Goal: Task Accomplishment & Management: Manage account settings

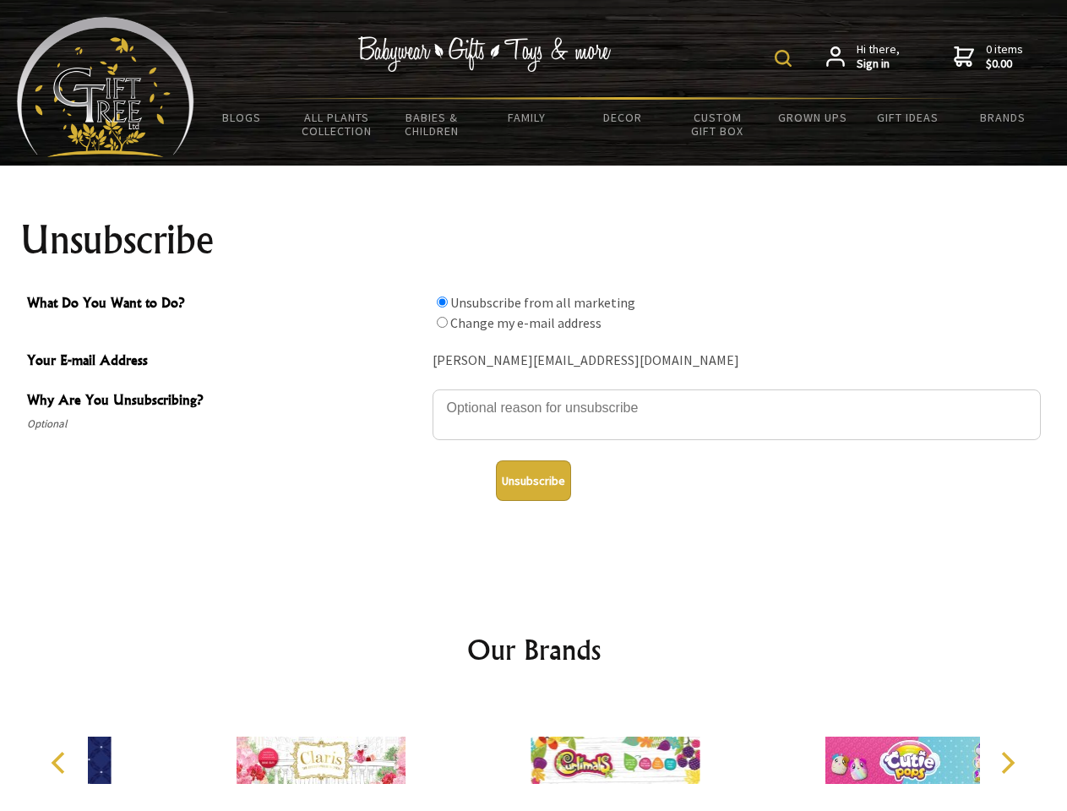
click at [786, 58] on img at bounding box center [783, 58] width 17 height 17
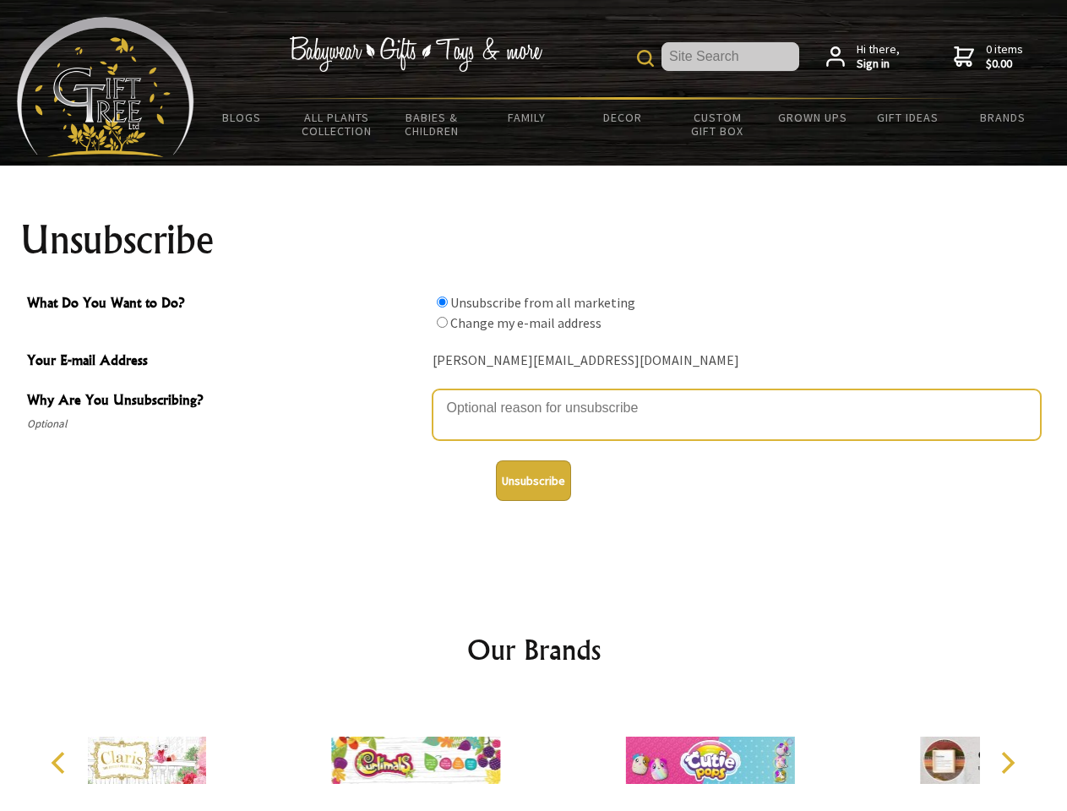
click at [534, 395] on textarea "Why Are You Unsubscribing?" at bounding box center [737, 415] width 608 height 51
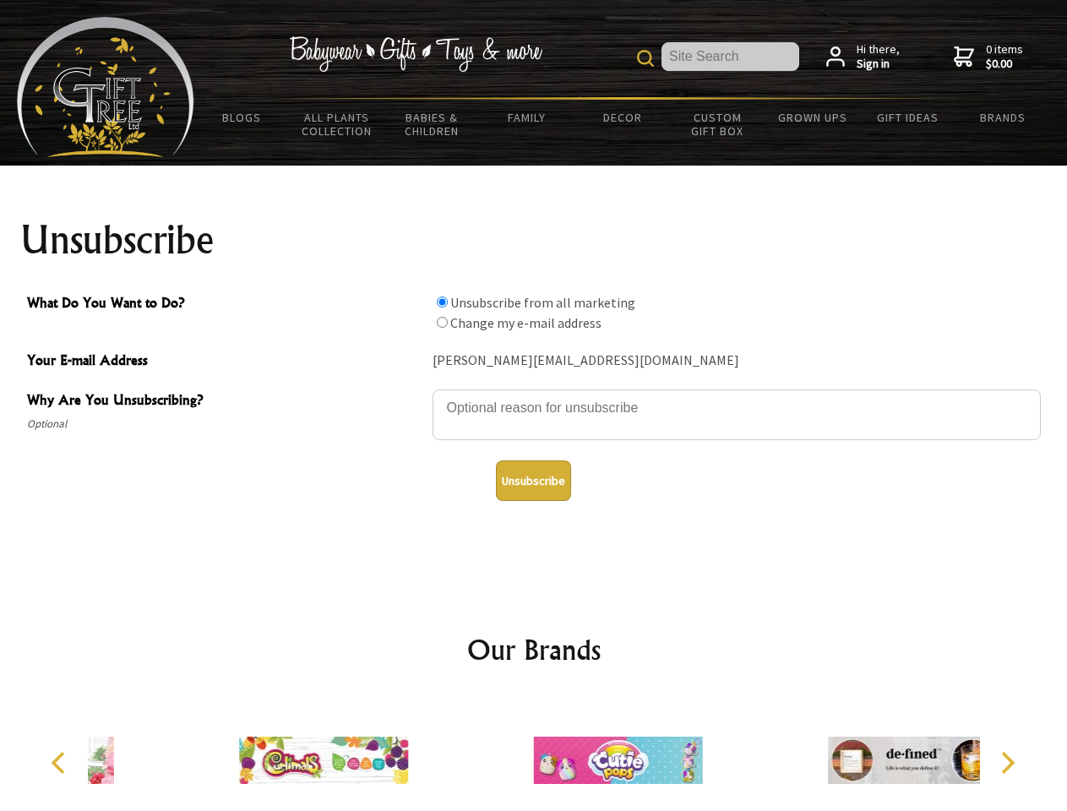
click at [442, 302] on input "What Do You Want to Do?" at bounding box center [442, 302] width 11 height 11
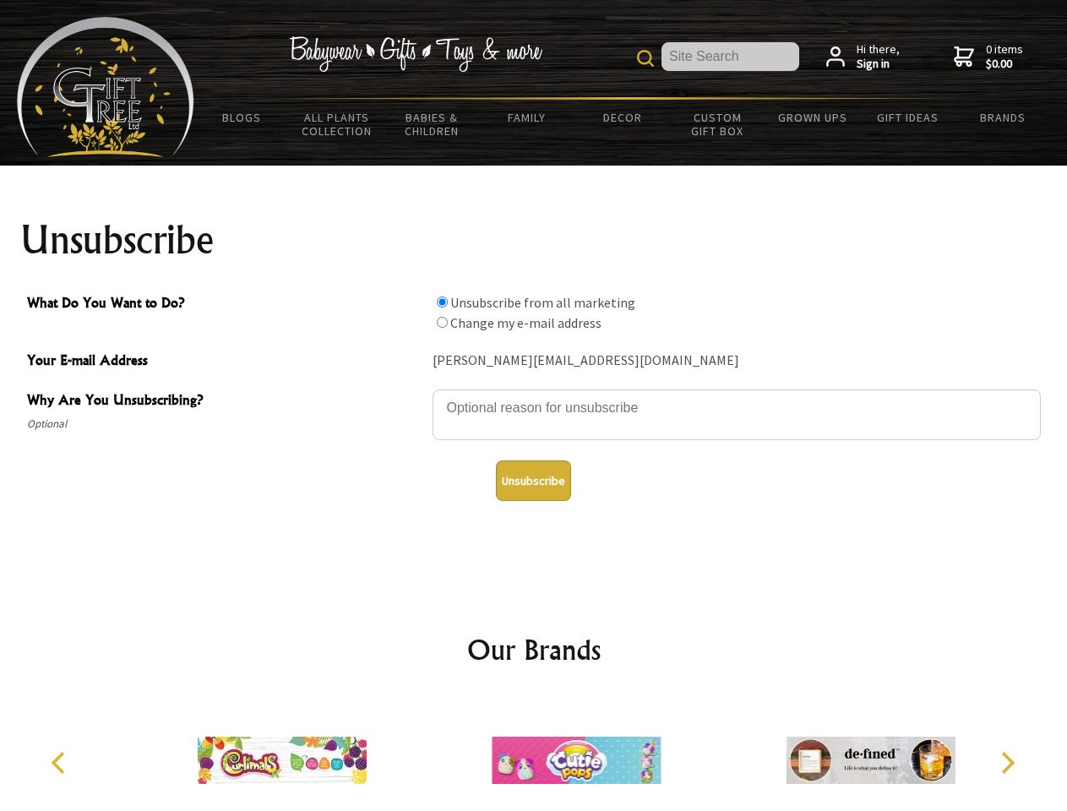
click at [442, 322] on input "What Do You Want to Do?" at bounding box center [442, 322] width 11 height 11
radio input "true"
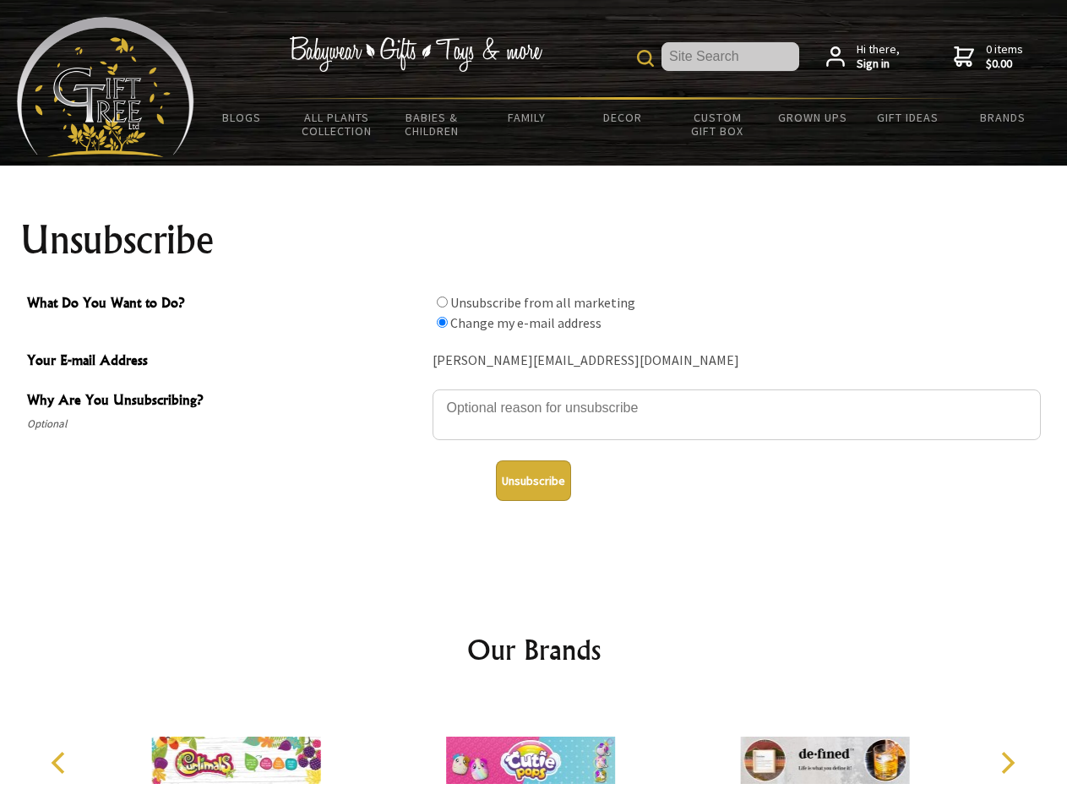
click at [533, 481] on button "Unsubscribe" at bounding box center [533, 481] width 75 height 41
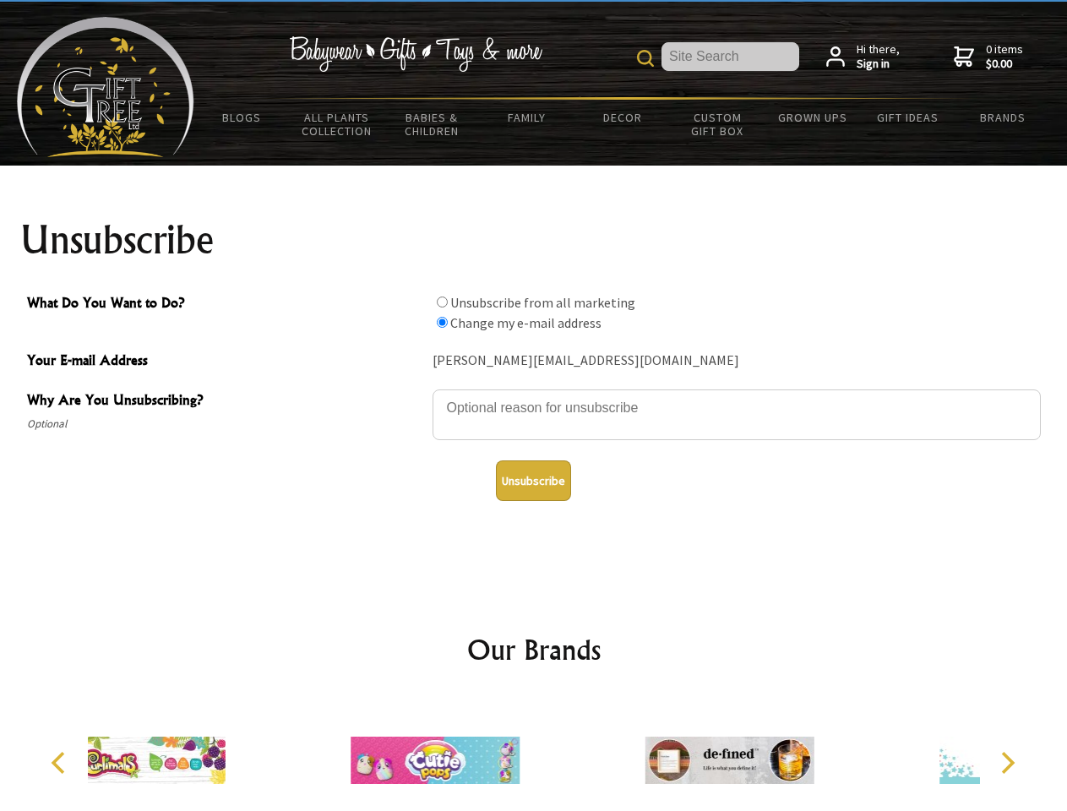
click at [61, 763] on icon "Previous" at bounding box center [60, 763] width 22 height 22
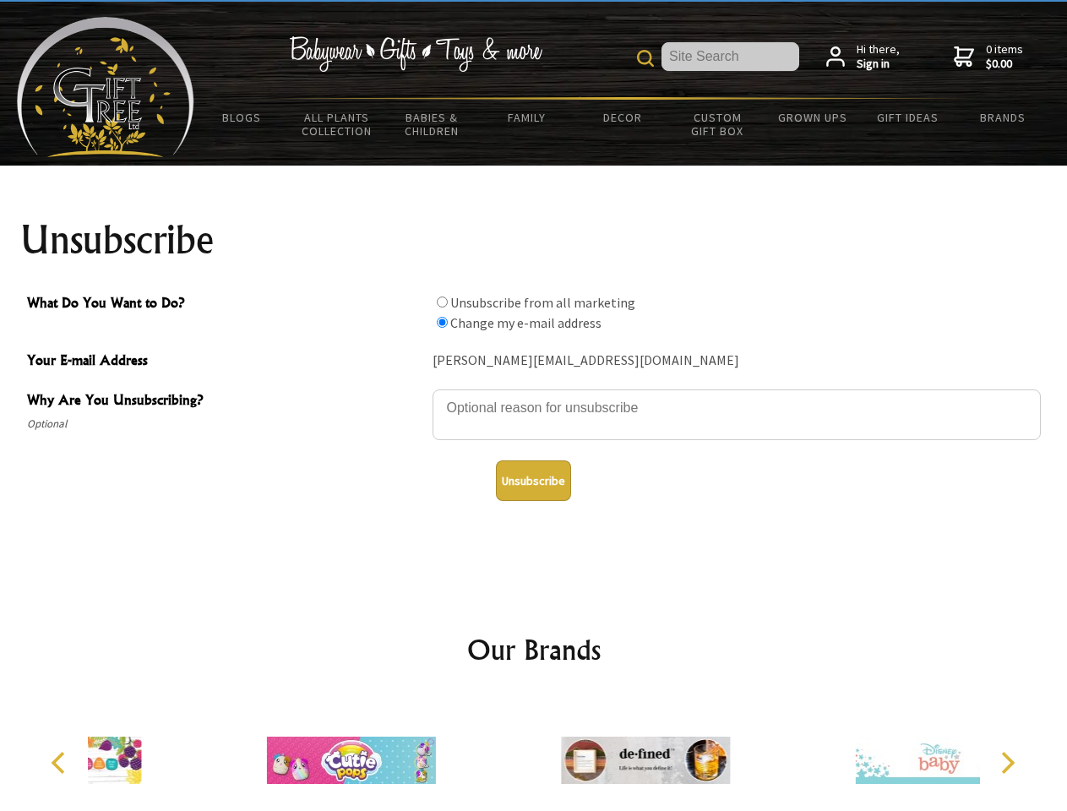
click at [1007, 763] on icon "Next" at bounding box center [1006, 763] width 22 height 22
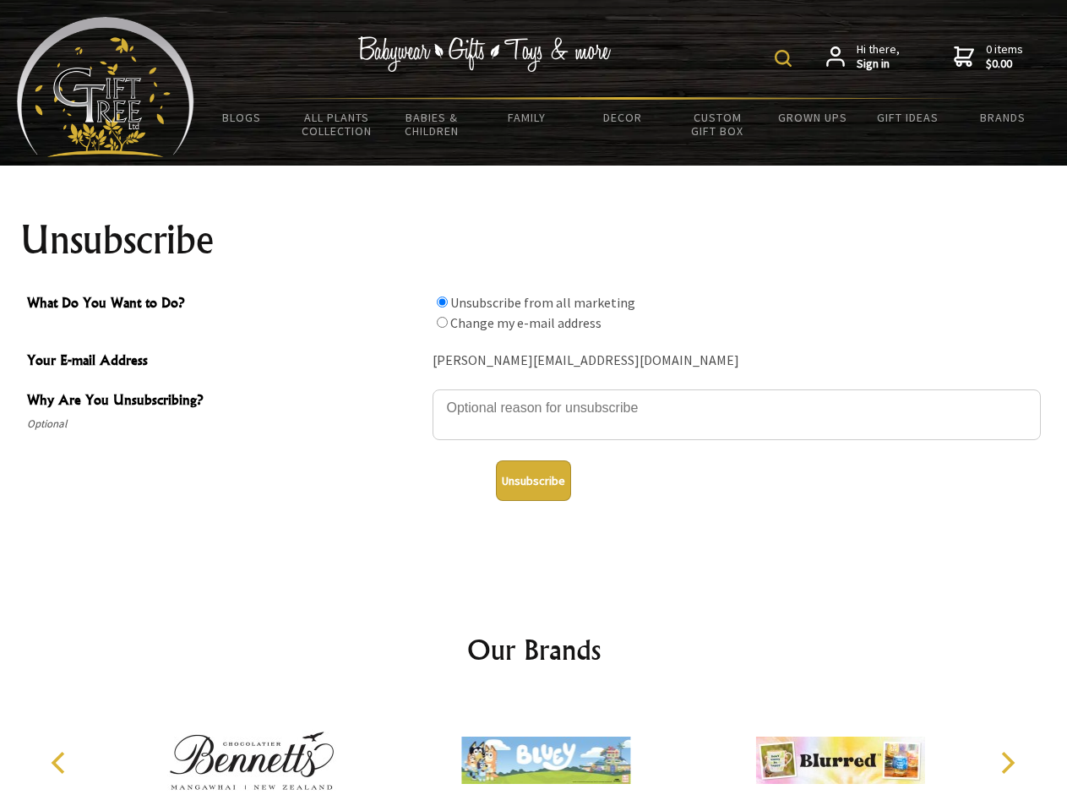
click at [786, 58] on img at bounding box center [783, 58] width 17 height 17
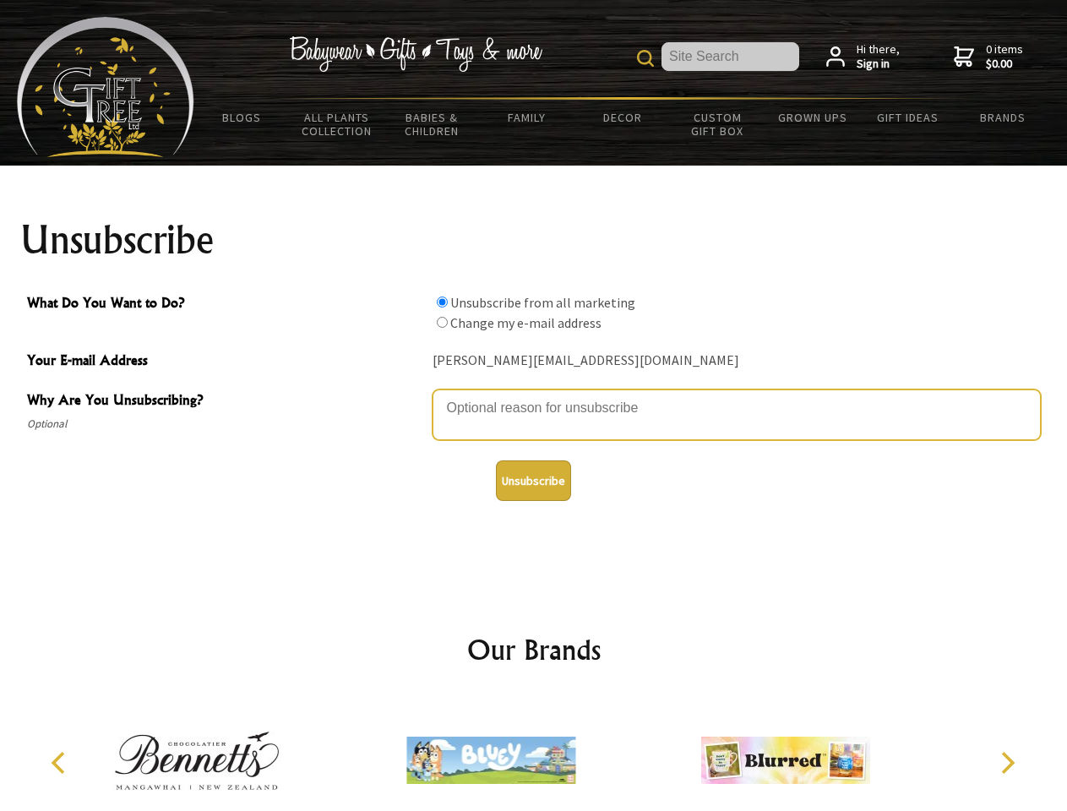
click at [534, 395] on textarea "Why Are You Unsubscribing?" at bounding box center [737, 415] width 608 height 51
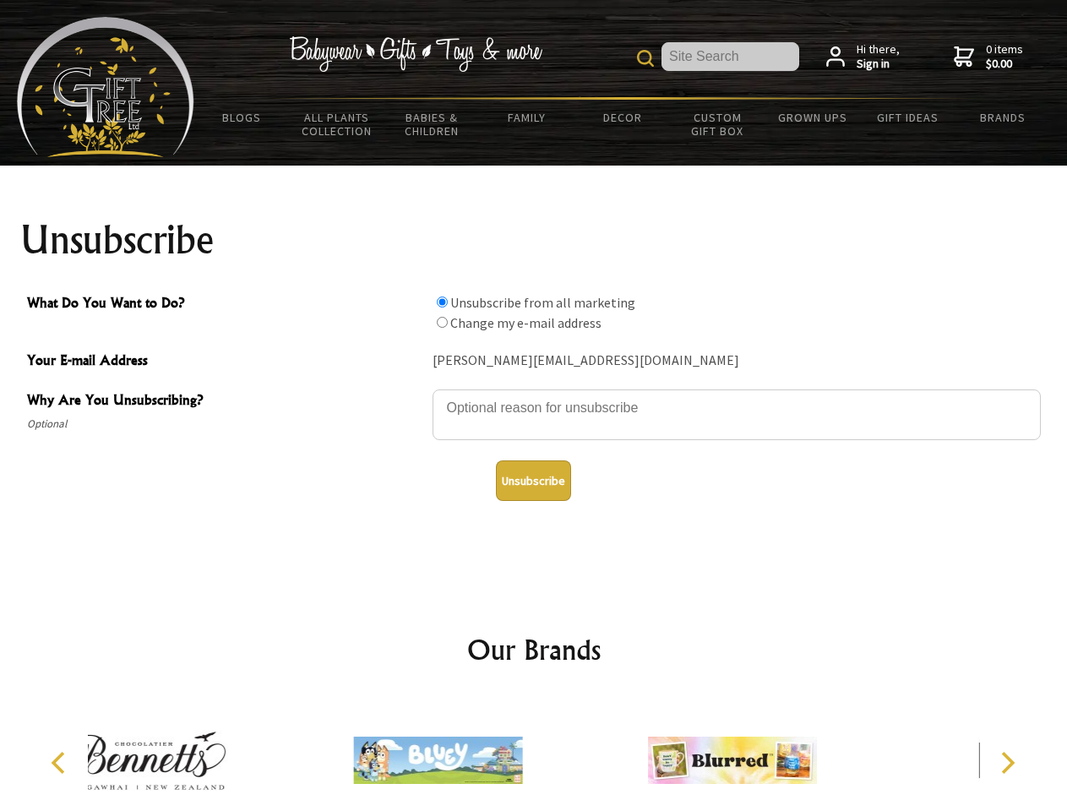
click at [442, 302] on input "What Do You Want to Do?" at bounding box center [442, 302] width 11 height 11
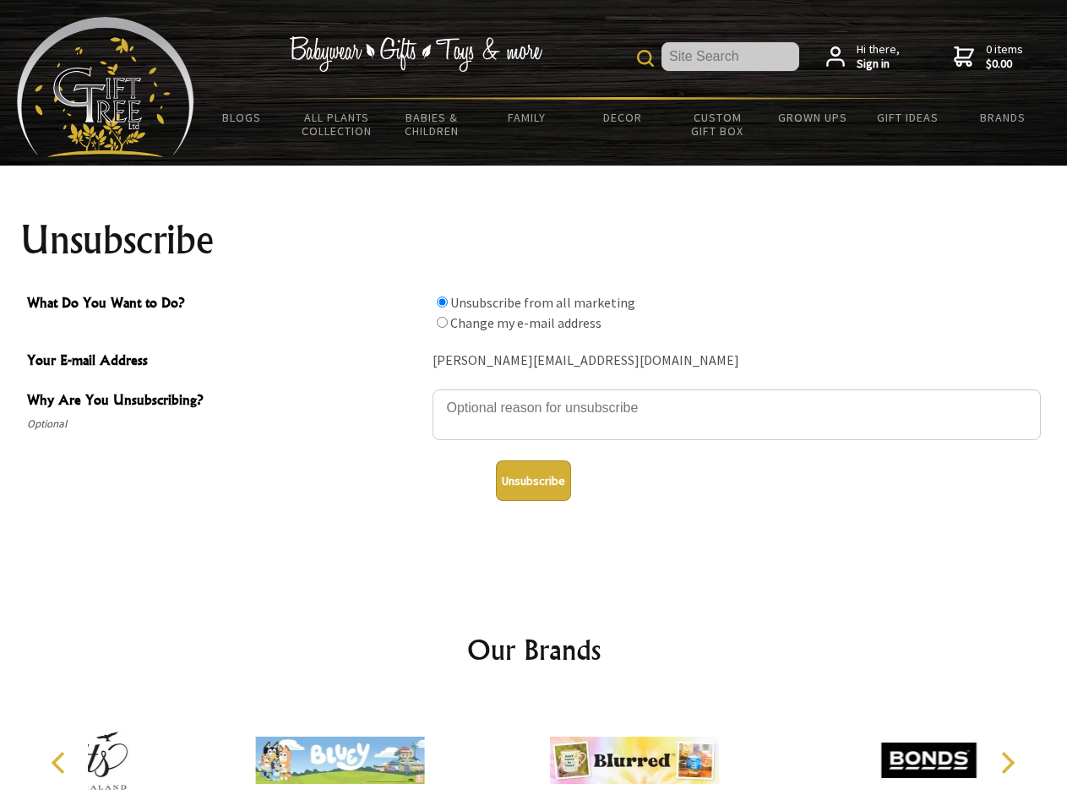
click at [442, 322] on input "What Do You Want to Do?" at bounding box center [442, 322] width 11 height 11
radio input "true"
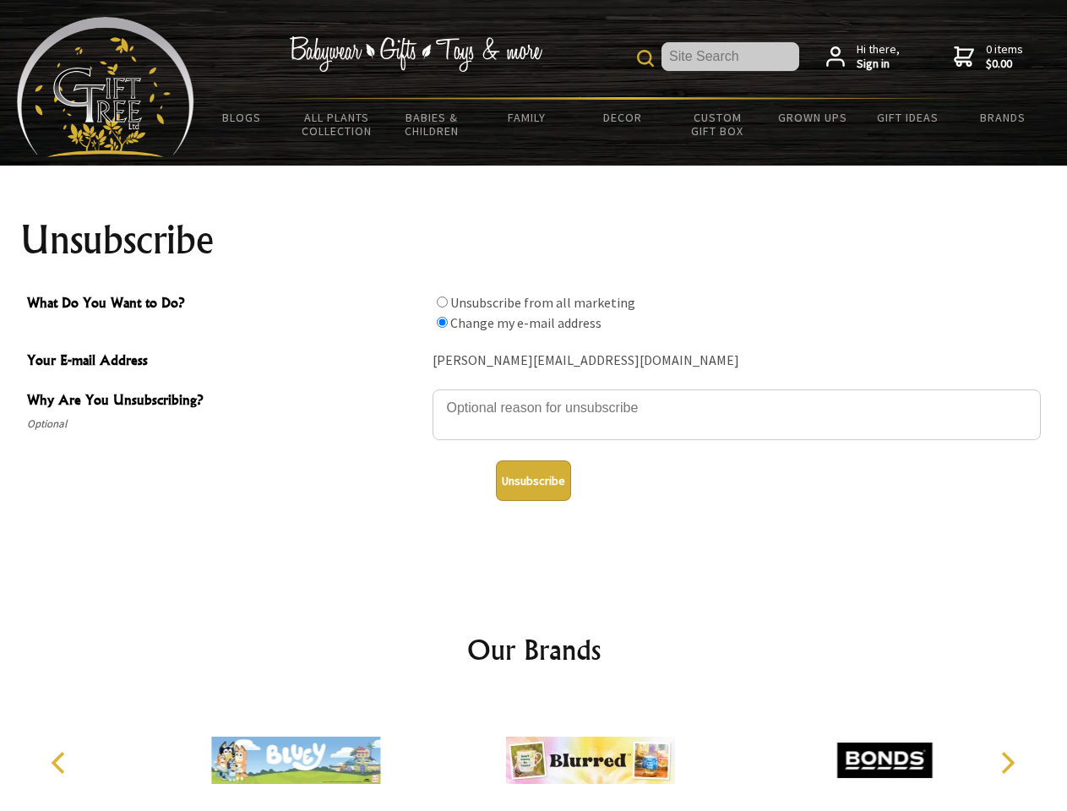
click at [533, 481] on button "Unsubscribe" at bounding box center [533, 481] width 75 height 41
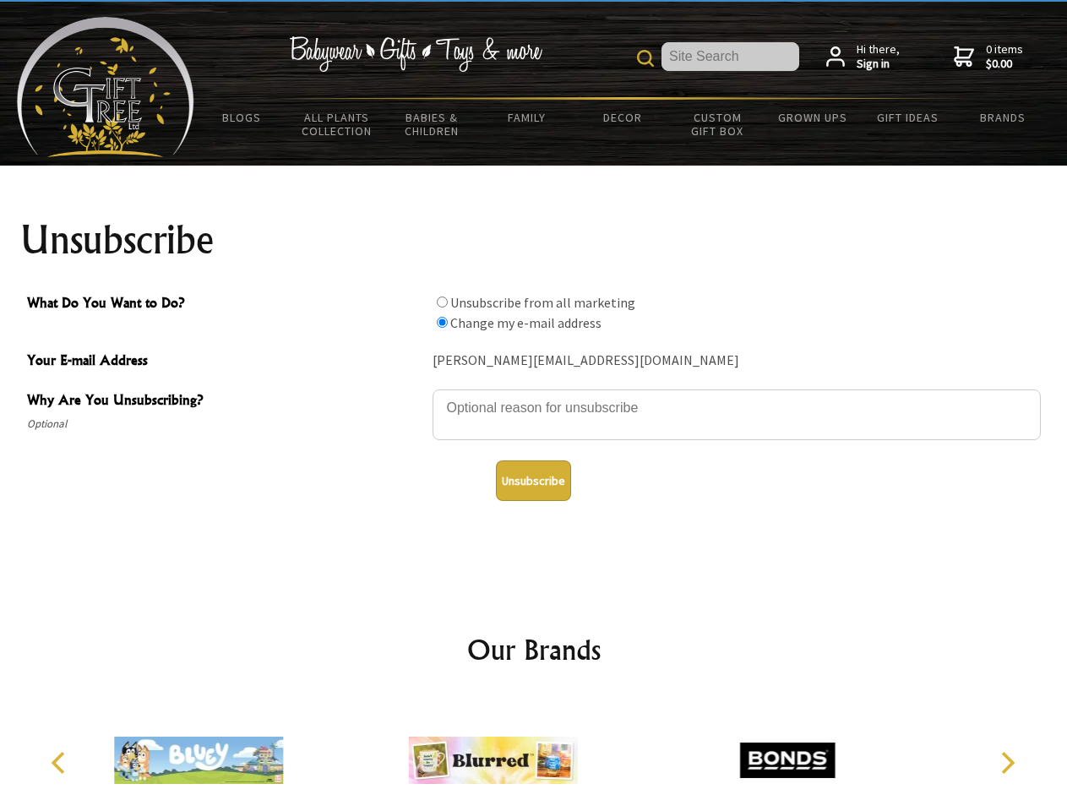
click at [61, 763] on icon "Previous" at bounding box center [60, 763] width 22 height 22
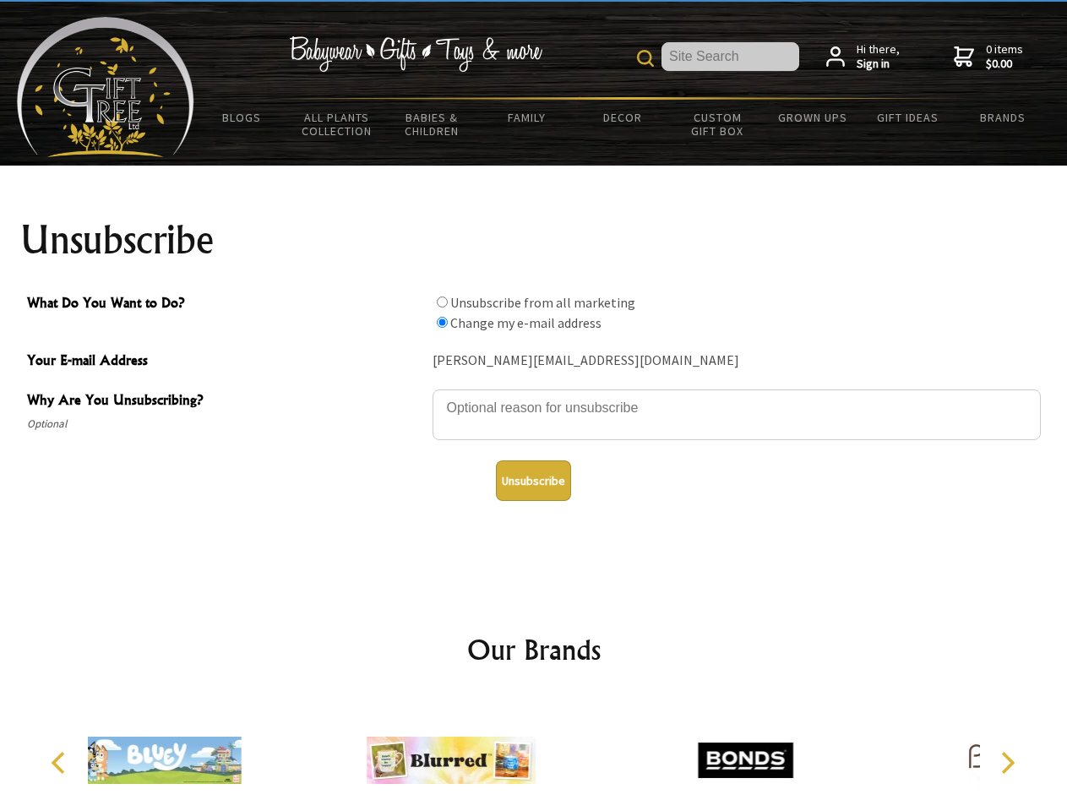
click at [1007, 763] on icon "Next" at bounding box center [1006, 763] width 22 height 22
